Goal: Task Accomplishment & Management: Use online tool/utility

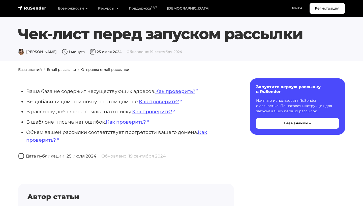
scroll to position [37, 0]
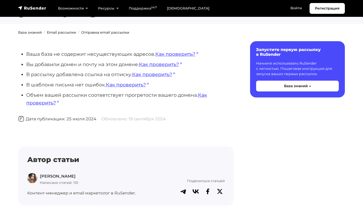
click at [26, 11] on div "Регистрация Возможности Конструктор писем Формы подписки A/B–тестирование API и…" at bounding box center [181, 8] width 332 height 11
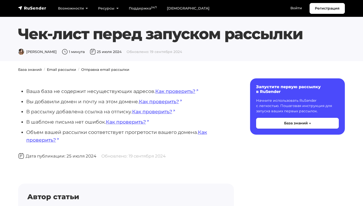
scroll to position [0, 0]
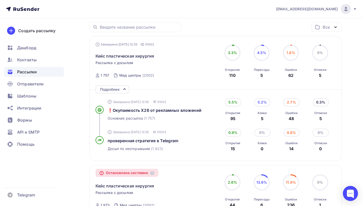
scroll to position [42, 0]
drag, startPoint x: 209, startPoint y: 112, endPoint x: 197, endPoint y: 112, distance: 12.1
click at [158, 112] on span "❗Окупаемость Х26 от рекламных вложений" at bounding box center [155, 110] width 94 height 5
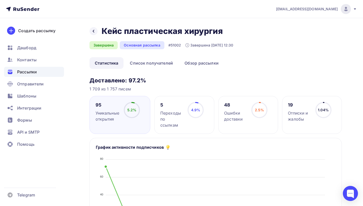
click at [94, 30] on icon at bounding box center [93, 31] width 4 height 4
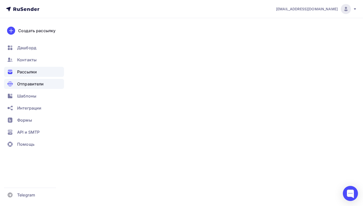
scroll to position [20, 0]
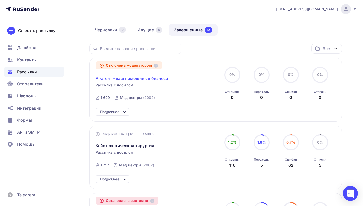
click at [141, 78] on span "AI-агент - ваш помощник в бизнесе" at bounding box center [131, 79] width 73 height 6
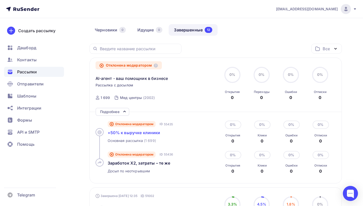
click at [127, 134] on span "+50% к выручке клиники" at bounding box center [134, 132] width 53 height 5
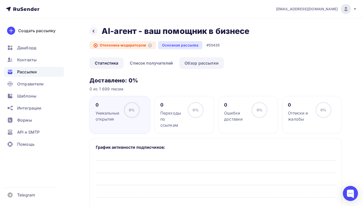
click at [195, 65] on link "Обзор рассылки" at bounding box center [201, 63] width 45 height 12
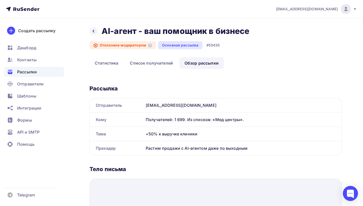
click at [180, 115] on div "Получателей: 1 699. Из списков: «Мед центры»." at bounding box center [243, 120] width 198 height 14
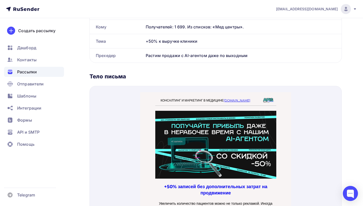
scroll to position [157, 0]
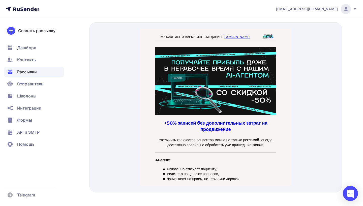
click at [180, 109] on img at bounding box center [215, 75] width 121 height 68
click at [182, 125] on h3 "+50% записей без дополнительных затрат на продвижение" at bounding box center [215, 120] width 121 height 13
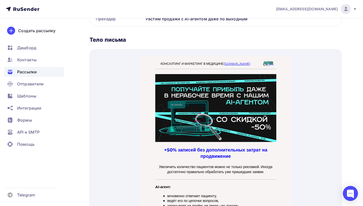
scroll to position [78, 0]
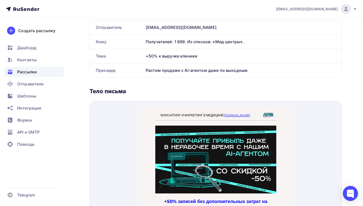
click at [190, 101] on iframe at bounding box center [215, 186] width 151 height 170
click at [110, 113] on div at bounding box center [215, 186] width 252 height 170
click at [114, 88] on div "Тело письма" at bounding box center [215, 91] width 252 height 7
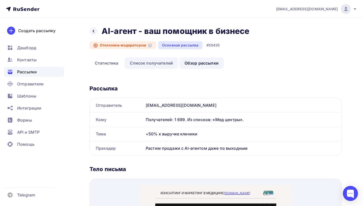
scroll to position [-1, 0]
click at [154, 60] on link "Список получателей" at bounding box center [151, 63] width 54 height 12
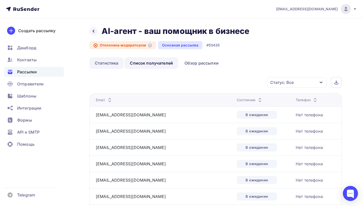
click at [113, 61] on link "Статистика" at bounding box center [106, 63] width 34 height 12
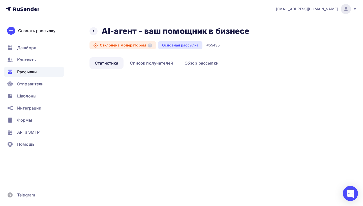
click at [115, 65] on link "Статистика" at bounding box center [106, 63] width 34 height 12
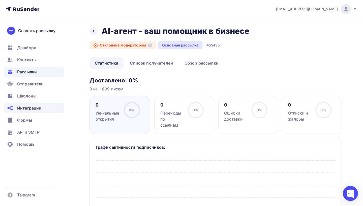
scroll to position [141, 0]
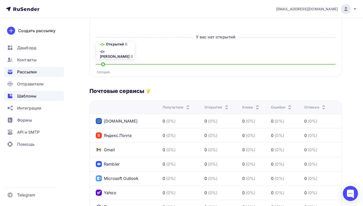
click at [39, 95] on div "Шаблоны" at bounding box center [34, 96] width 60 height 10
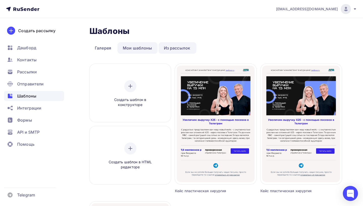
click at [138, 50] on link "Мои шаблоны" at bounding box center [137, 48] width 40 height 12
click at [101, 51] on link "Галерея" at bounding box center [102, 48] width 27 height 12
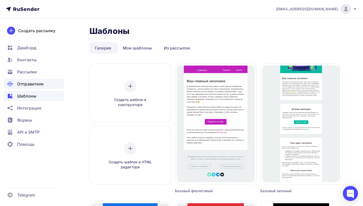
click at [32, 84] on span "Отправители" at bounding box center [30, 84] width 27 height 6
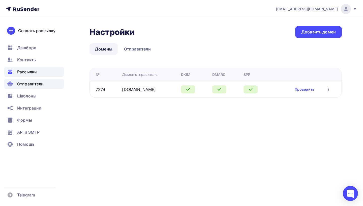
click at [33, 73] on span "Рассылки" at bounding box center [27, 72] width 20 height 6
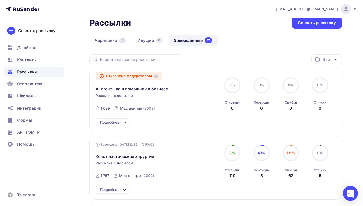
scroll to position [1, 0]
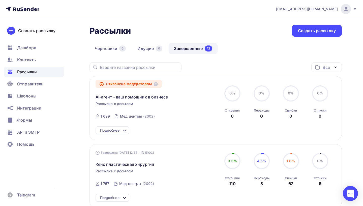
click at [124, 127] on div "Подробнее" at bounding box center [112, 131] width 34 height 8
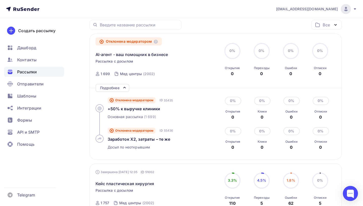
scroll to position [62, 0]
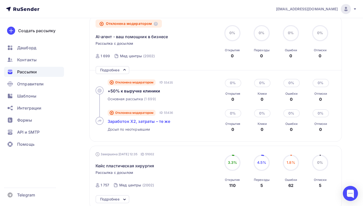
click at [122, 123] on span "Заработок Х2, затраты – те же" at bounding box center [139, 121] width 63 height 5
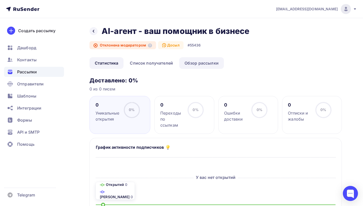
click at [190, 68] on link "Обзор рассылки" at bounding box center [201, 63] width 45 height 12
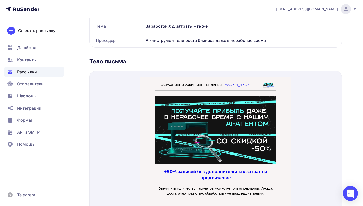
scroll to position [121, 0]
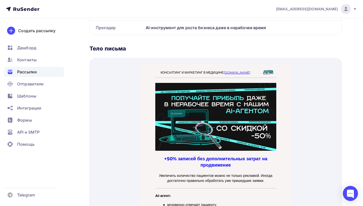
click at [117, 49] on div "Тело письма" at bounding box center [215, 48] width 252 height 7
click at [187, 102] on img at bounding box center [215, 111] width 121 height 68
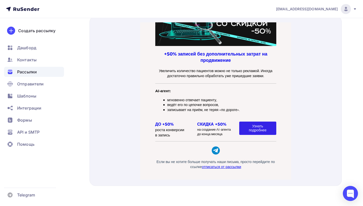
scroll to position [163, 0]
click at [283, 88] on div "AI-агент: мгновенно отвечает пациенту, ведёт его по цепочке вопросов, записывае…" at bounding box center [215, 96] width 151 height 33
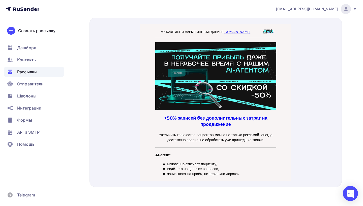
scroll to position [0, 0]
click at [254, 27] on p "КОНСАЛТИНГ И МАРКЕТИНГ В МЕДИЦИНЕ [DOMAIN_NAME]" at bounding box center [205, 26] width 100 height 4
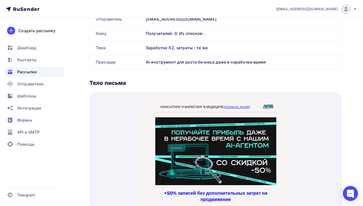
scroll to position [78, 0]
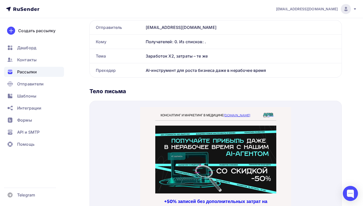
click at [355, 9] on icon at bounding box center [355, 9] width 2 height 2
click at [31, 99] on span "Шаблоны" at bounding box center [26, 96] width 19 height 6
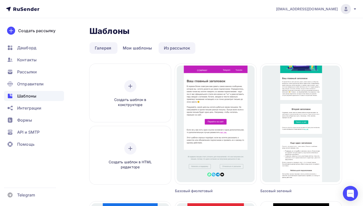
click at [166, 47] on link "Из рассылок" at bounding box center [176, 48] width 37 height 12
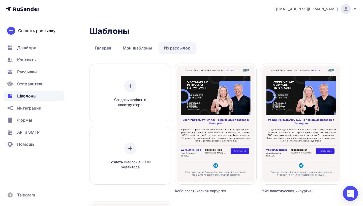
click at [169, 52] on link "Из рассылок" at bounding box center [176, 48] width 37 height 12
click at [139, 96] on div "Создать шаблон в конструкторе" at bounding box center [130, 93] width 48 height 27
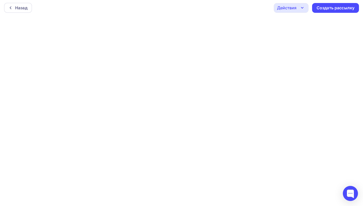
scroll to position [1, 0]
click at [25, 5] on div "Назад" at bounding box center [18, 8] width 28 height 10
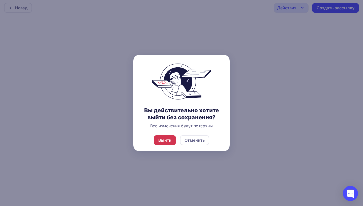
click at [171, 144] on div "Выйти" at bounding box center [164, 140] width 13 height 6
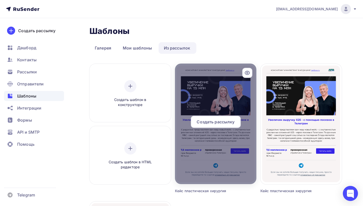
click at [237, 122] on div "Создать рассылку" at bounding box center [216, 122] width 50 height 12
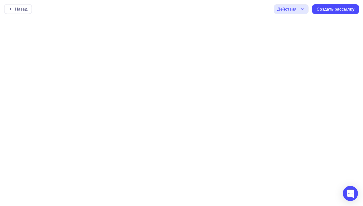
click at [304, 11] on icon "button" at bounding box center [302, 9] width 6 height 6
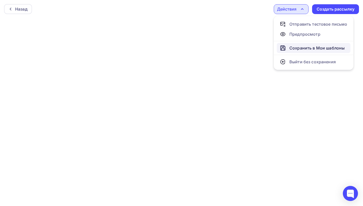
click at [302, 48] on div "Сохранить в Мои шаблоны" at bounding box center [316, 48] width 55 height 6
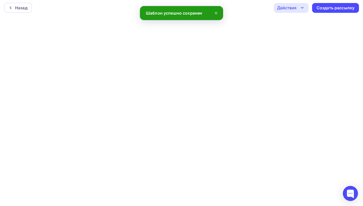
scroll to position [1, 0]
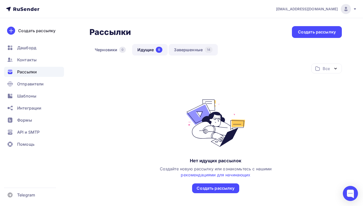
click at [203, 47] on link "Завершенные 14" at bounding box center [192, 50] width 49 height 12
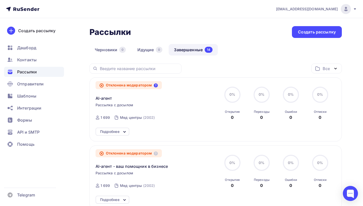
click at [158, 86] on icon at bounding box center [156, 86] width 4 height 4
click at [350, 190] on div at bounding box center [349, 193] width 15 height 15
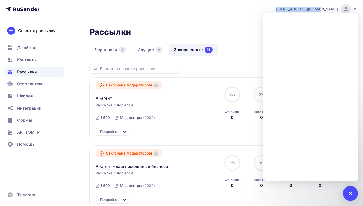
drag, startPoint x: 294, startPoint y: 10, endPoint x: 339, endPoint y: 10, distance: 45.3
click at [339, 10] on div "[EMAIL_ADDRESS][DOMAIN_NAME] Аккаунт Тарифы Выйти" at bounding box center [313, 9] width 86 height 10
copy span "[EMAIL_ADDRESS][DOMAIN_NAME]"
